Goal: Information Seeking & Learning: Learn about a topic

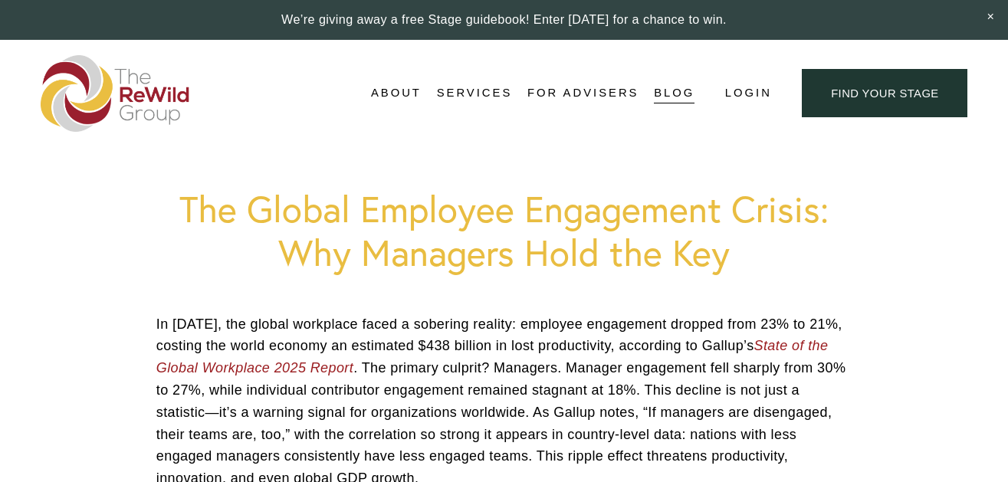
click at [666, 93] on link "Blog" at bounding box center [674, 93] width 41 height 23
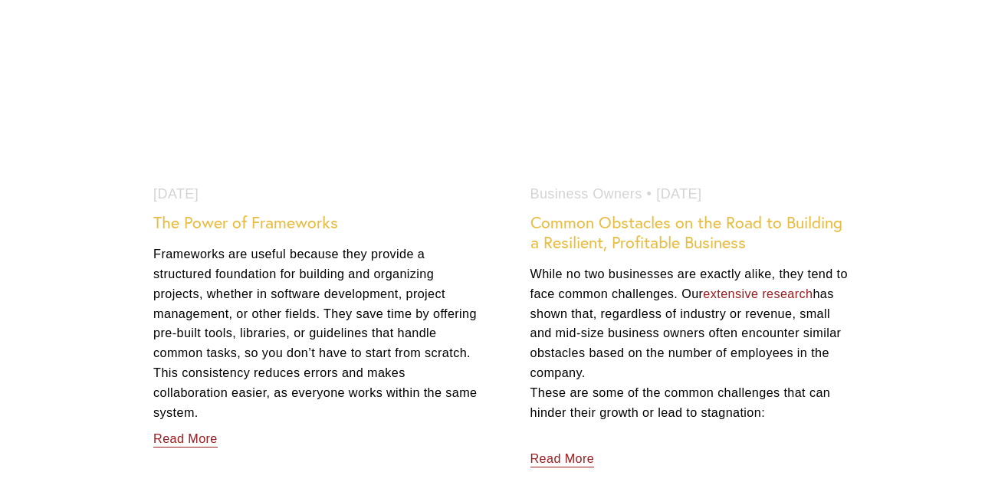
scroll to position [3833, 0]
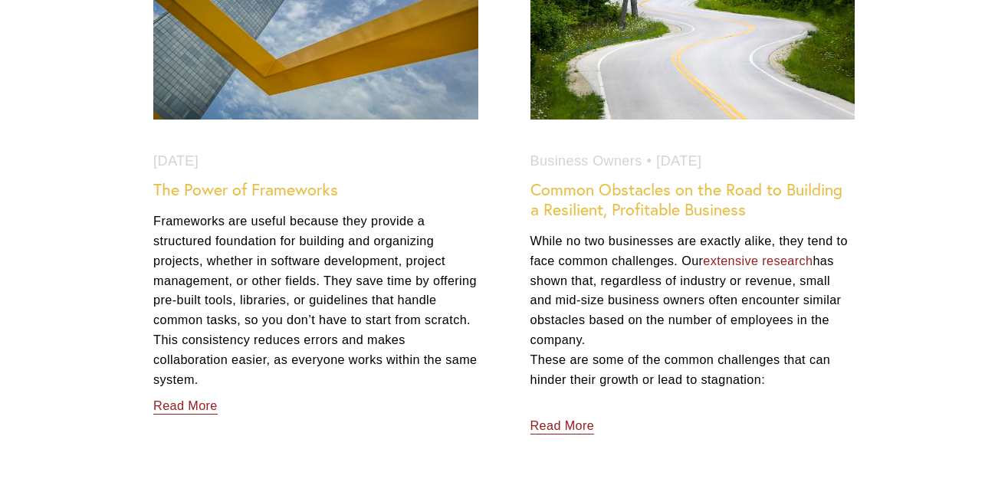
click at [184, 390] on link "Read More" at bounding box center [185, 403] width 64 height 27
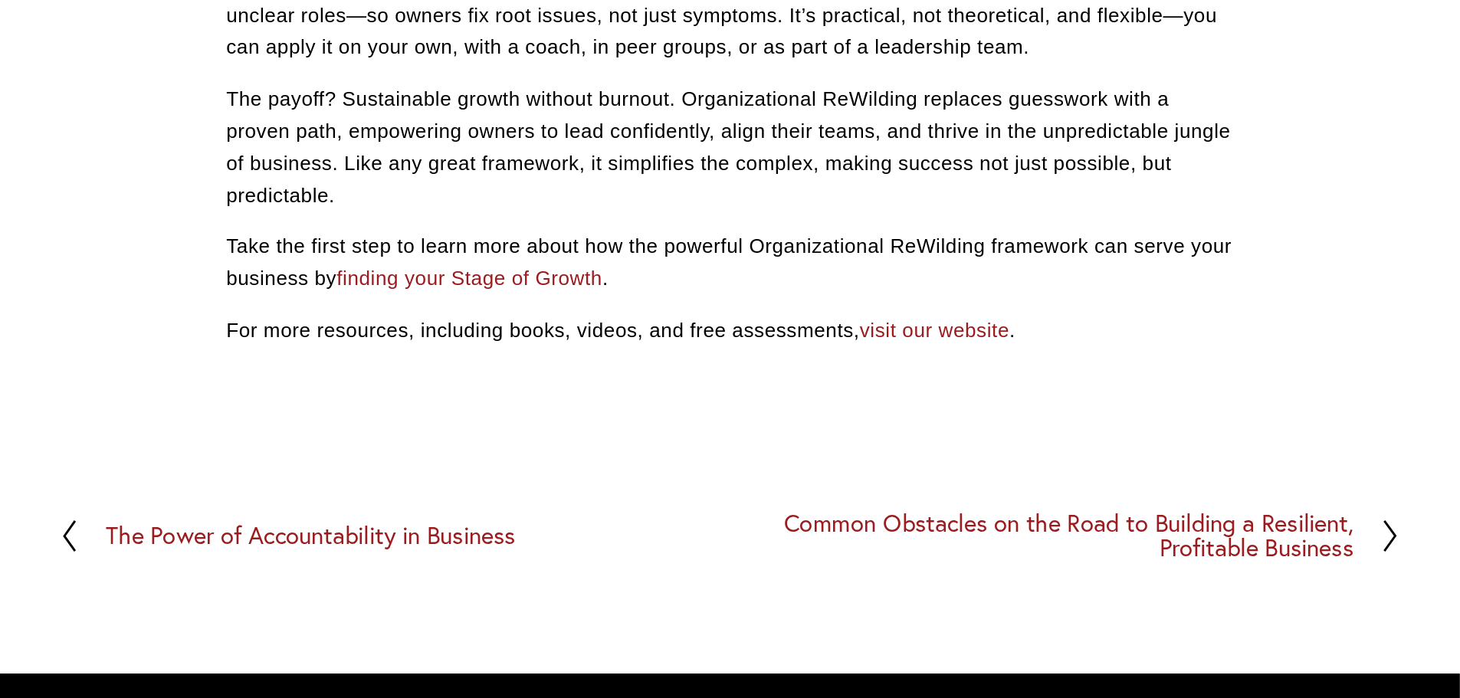
scroll to position [1380, 0]
